Goal: Information Seeking & Learning: Learn about a topic

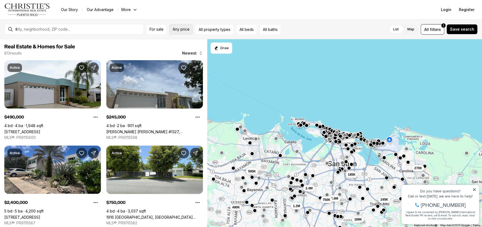
click at [174, 30] on span "Any price" at bounding box center [181, 29] width 17 height 4
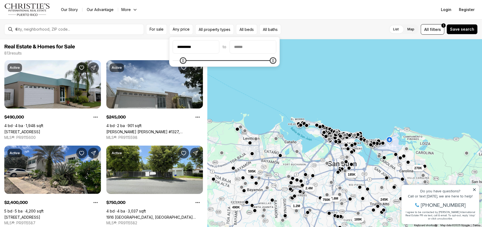
type input "**********"
click at [250, 47] on input "priceMax" at bounding box center [253, 46] width 46 height 13
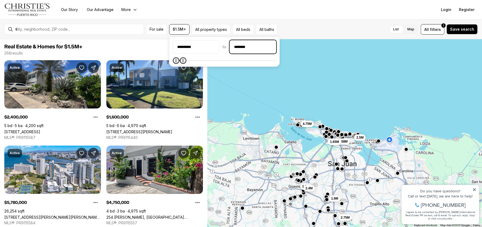
type input "**********"
click at [290, 27] on div "List Map List Map All filters 1 Save search" at bounding box center [379, 29] width 198 height 10
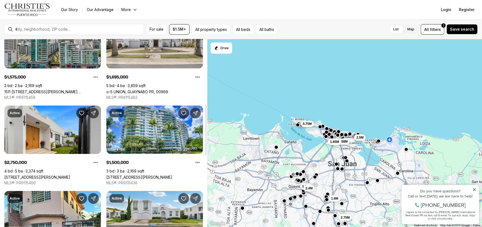
scroll to position [241, 0]
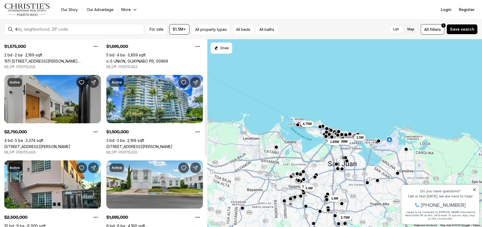
click at [38, 144] on link "106 TRES HERMANOS, SAN JUAN PR, 00907" at bounding box center [37, 146] width 66 height 5
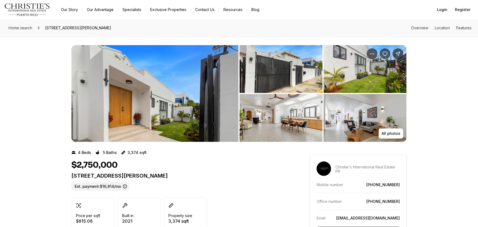
drag, startPoint x: 0, startPoint y: 0, endPoint x: 249, endPoint y: 124, distance: 278.4
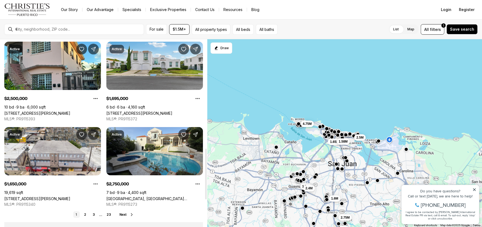
scroll to position [402, 0]
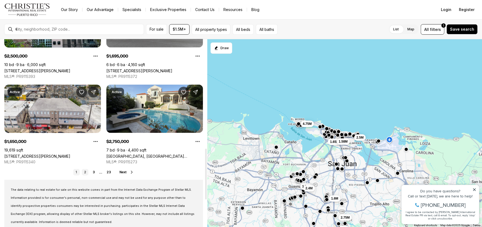
click at [84, 171] on link "2" at bounding box center [85, 172] width 6 height 6
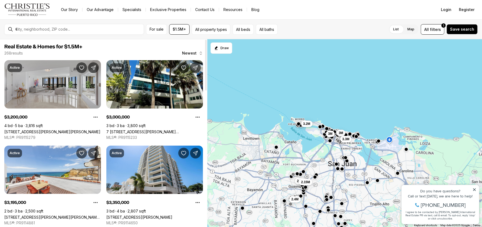
click at [68, 129] on link "[STREET_ADDRESS][PERSON_NAME][PERSON_NAME]" at bounding box center [52, 131] width 96 height 5
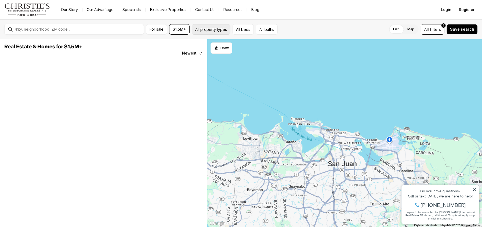
click at [207, 32] on button "All property types" at bounding box center [211, 29] width 39 height 10
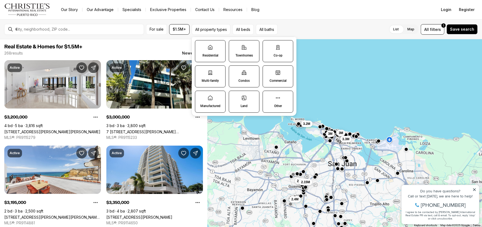
click at [207, 54] on p "Residential" at bounding box center [210, 55] width 16 height 4
click at [200, 46] on button "Residential" at bounding box center [197, 42] width 5 height 5
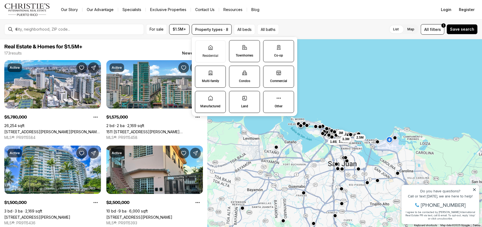
click at [277, 99] on icon at bounding box center [278, 97] width 5 height 5
click at [269, 96] on button "Other" at bounding box center [265, 93] width 5 height 5
drag, startPoint x: 280, startPoint y: 97, endPoint x: 280, endPoint y: 74, distance: 22.8
click at [281, 74] on div "Residential Townhomes Co-op Multi-family Condos Commercial Manufactured Land Ot…" at bounding box center [244, 76] width 99 height 73
click at [220, 54] on label "Residential" at bounding box center [210, 51] width 31 height 22
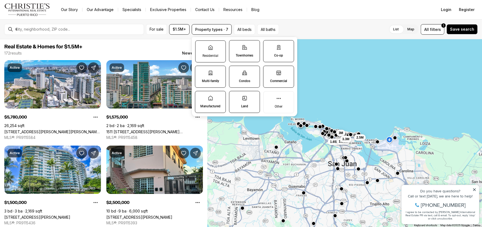
click at [201, 46] on button "Residential" at bounding box center [197, 43] width 5 height 5
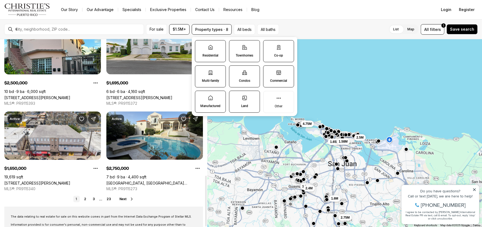
scroll to position [502, 0]
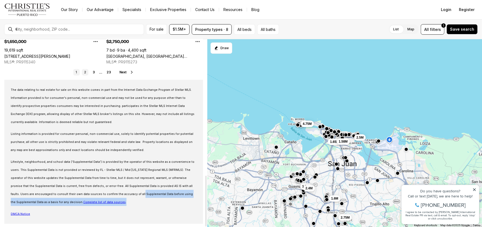
drag, startPoint x: 86, startPoint y: 197, endPoint x: 85, endPoint y: 72, distance: 125.3
click at [87, 195] on p "Lifestyle, neighborhood, and school data ('Supplemental Data') is provided by t…" at bounding box center [104, 182] width 186 height 48
click at [85, 72] on link "2" at bounding box center [85, 72] width 6 height 6
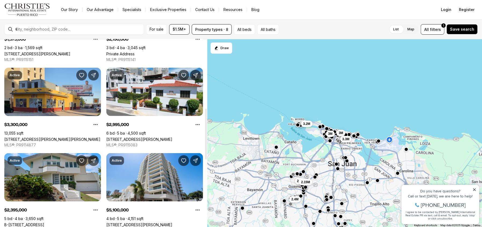
scroll to position [429, 0]
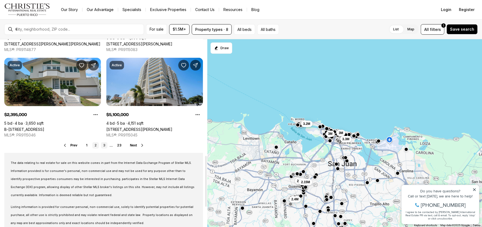
click at [103, 144] on link "3" at bounding box center [104, 145] width 6 height 6
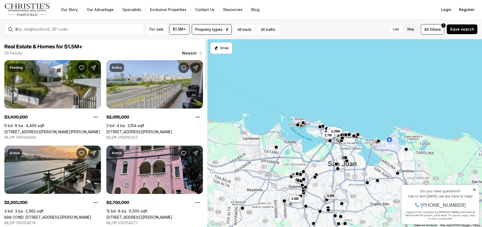
click at [74, 129] on link "[STREET_ADDRESS][PERSON_NAME][PERSON_NAME]" at bounding box center [52, 131] width 96 height 5
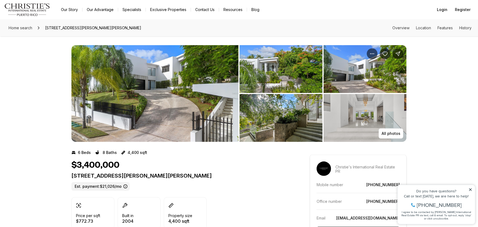
click at [287, 67] on img "View image gallery" at bounding box center [280, 69] width 83 height 48
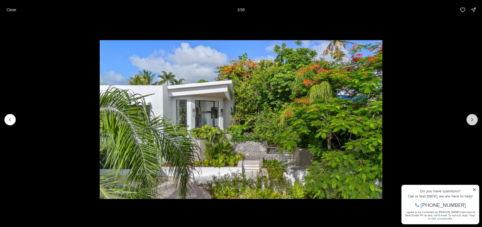
click at [470, 119] on icon "Next slide" at bounding box center [471, 119] width 5 height 5
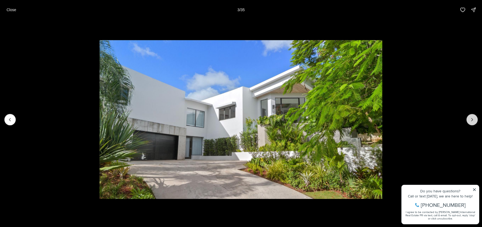
click at [470, 119] on icon "Next slide" at bounding box center [471, 119] width 5 height 5
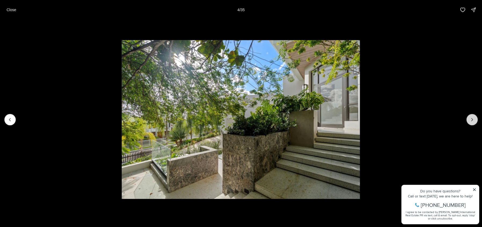
click at [470, 119] on icon "Next slide" at bounding box center [471, 119] width 5 height 5
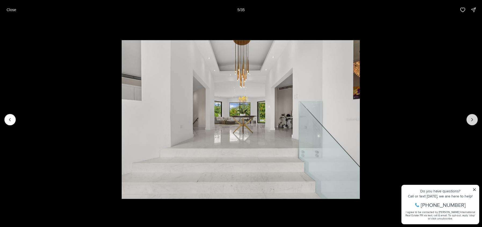
click at [470, 119] on icon "Next slide" at bounding box center [471, 119] width 5 height 5
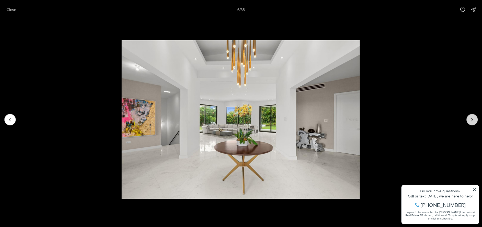
click at [467, 119] on button "Next slide" at bounding box center [471, 119] width 11 height 11
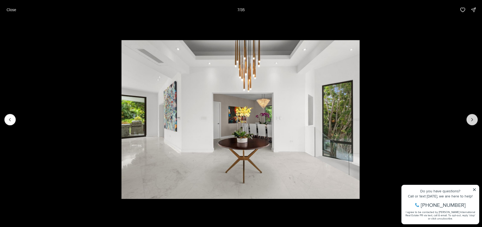
click at [467, 119] on button "Next slide" at bounding box center [471, 119] width 11 height 11
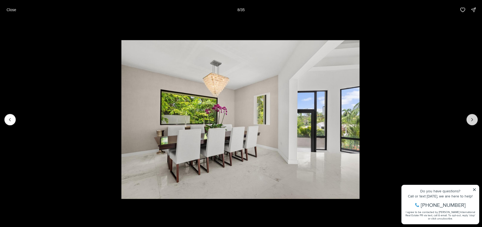
click at [466, 119] on button "Next slide" at bounding box center [471, 119] width 11 height 11
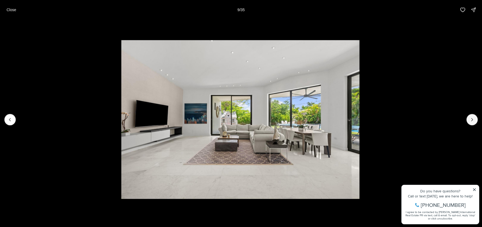
click at [466, 119] on div "…" at bounding box center [241, 119] width 482 height 200
click at [470, 119] on icon "Next slide" at bounding box center [471, 119] width 5 height 5
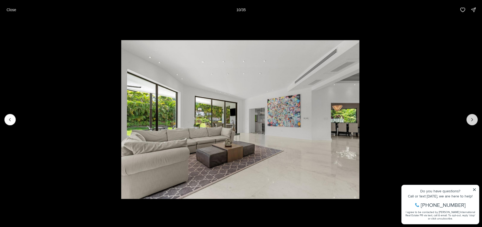
click at [470, 119] on icon "Next slide" at bounding box center [471, 119] width 5 height 5
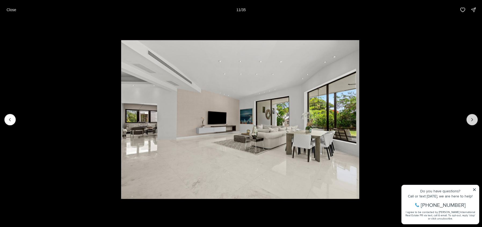
click at [469, 119] on button "Next slide" at bounding box center [471, 119] width 11 height 11
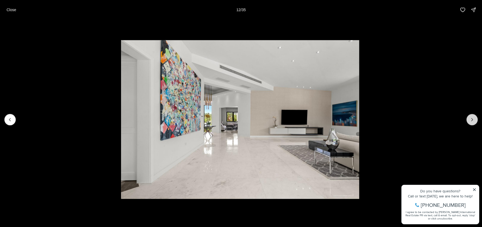
click at [467, 119] on button "Next slide" at bounding box center [471, 119] width 11 height 11
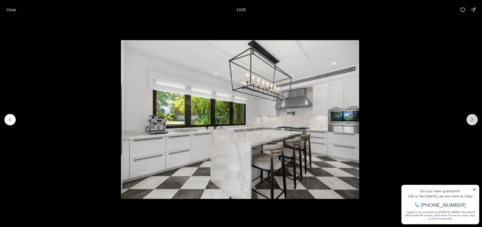
click at [467, 119] on button "Next slide" at bounding box center [471, 119] width 11 height 11
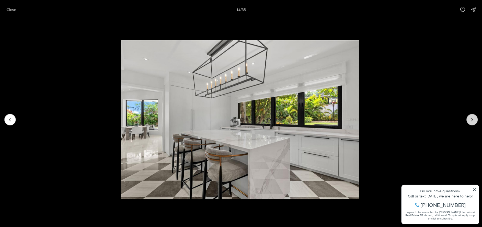
click at [467, 119] on button "Next slide" at bounding box center [471, 119] width 11 height 11
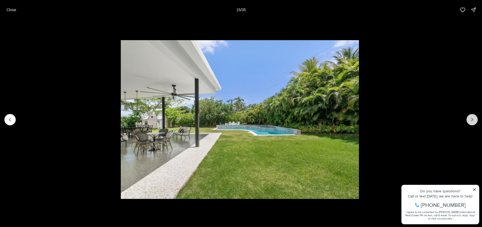
click at [467, 119] on button "Next slide" at bounding box center [471, 119] width 11 height 11
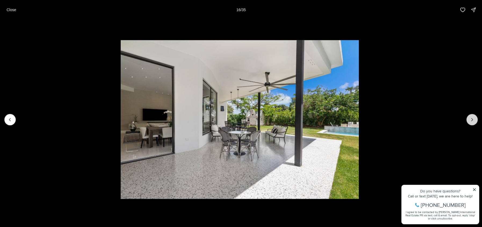
click at [467, 119] on button "Next slide" at bounding box center [471, 119] width 11 height 11
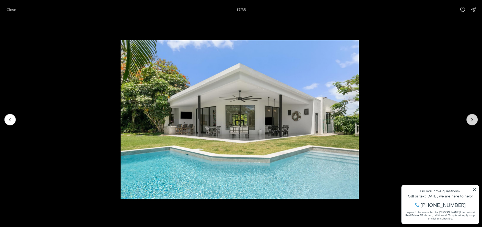
click at [467, 119] on button "Next slide" at bounding box center [471, 119] width 11 height 11
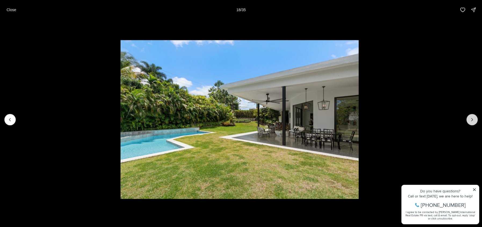
click at [467, 119] on button "Next slide" at bounding box center [471, 119] width 11 height 11
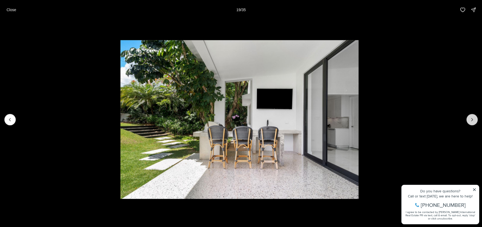
click at [467, 119] on button "Next slide" at bounding box center [471, 119] width 11 height 11
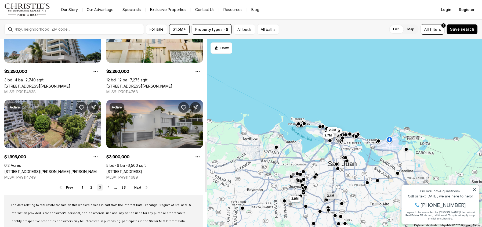
scroll to position [375, 0]
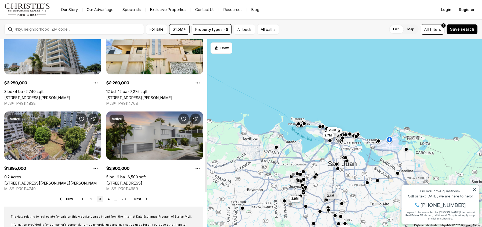
click at [142, 181] on link "[STREET_ADDRESS]" at bounding box center [124, 183] width 36 height 5
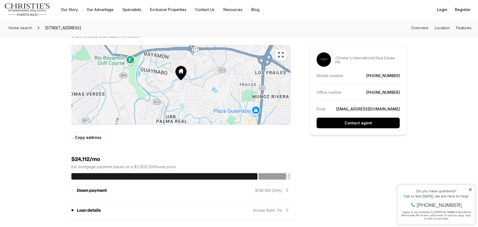
scroll to position [402, 0]
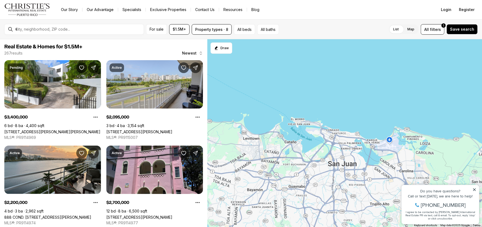
scroll to position [375, 0]
